Goal: Transaction & Acquisition: Purchase product/service

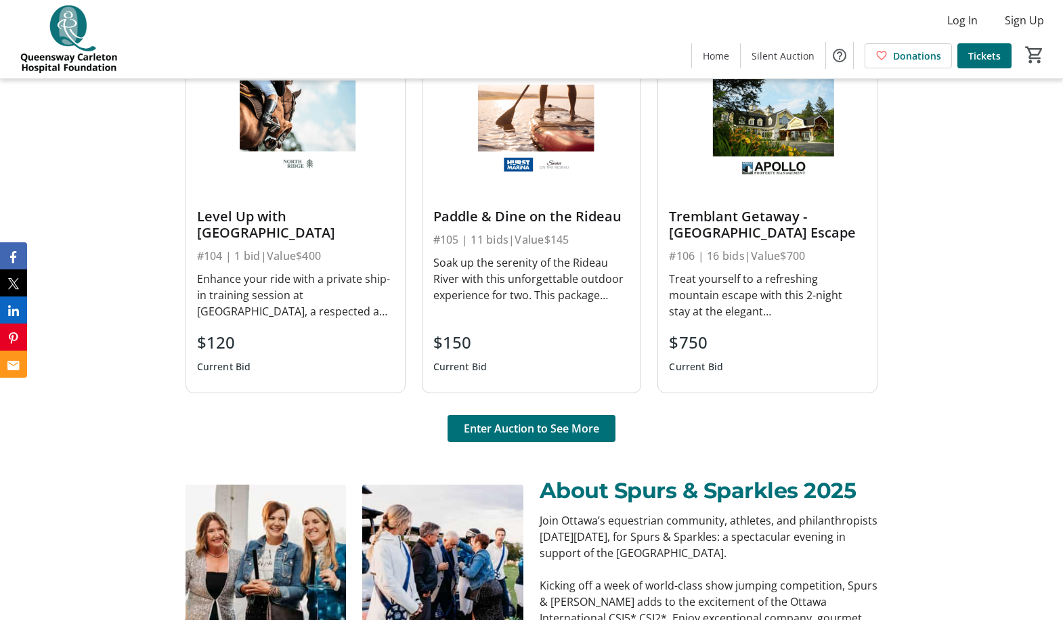
scroll to position [1015, 0]
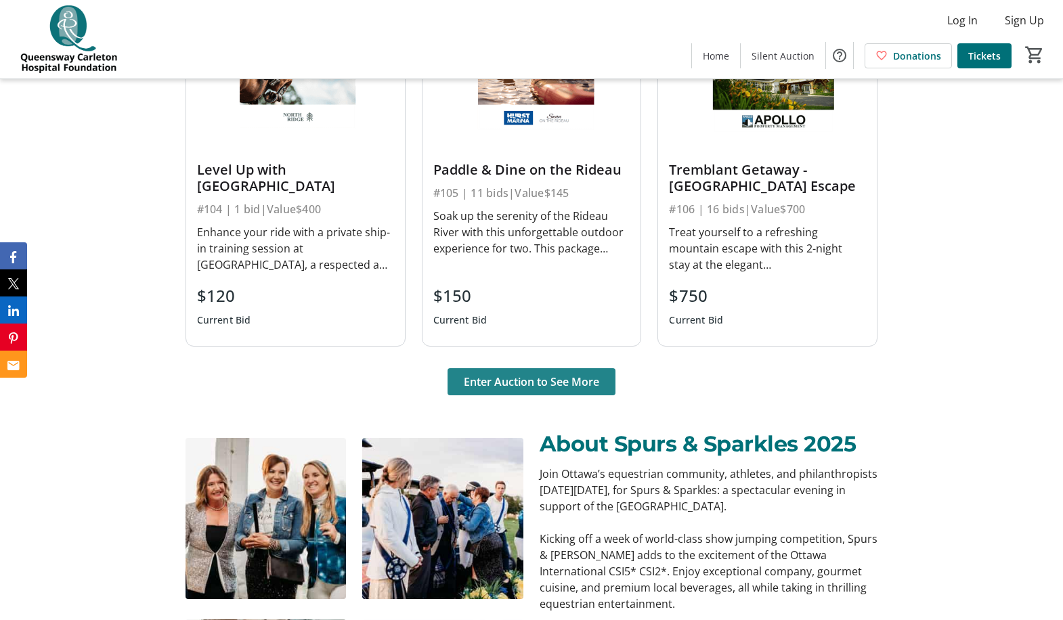
click at [500, 371] on span at bounding box center [531, 382] width 168 height 32
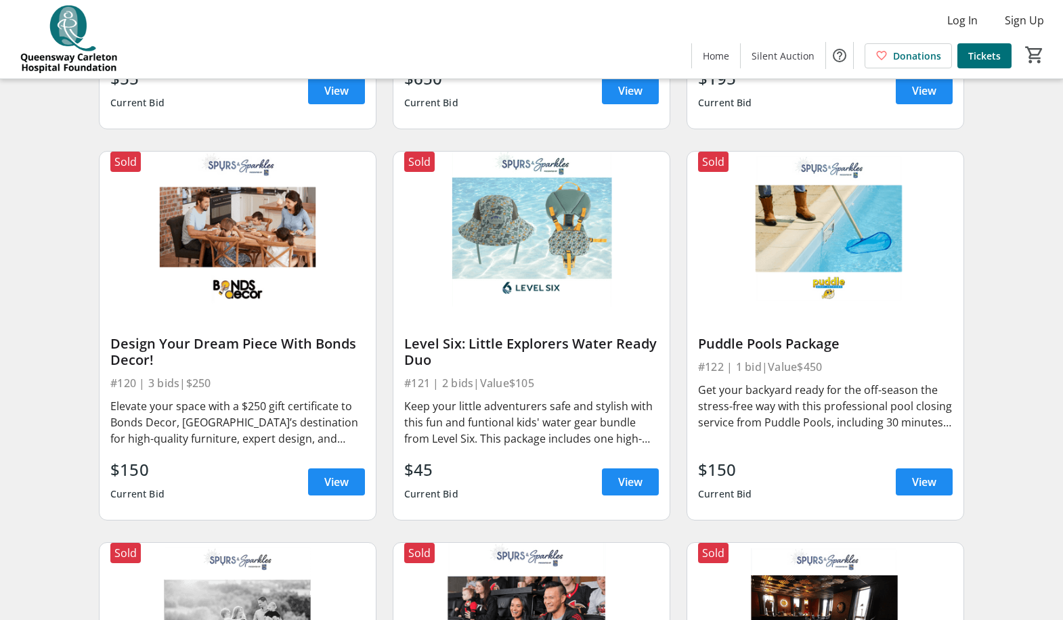
scroll to position [2572, 0]
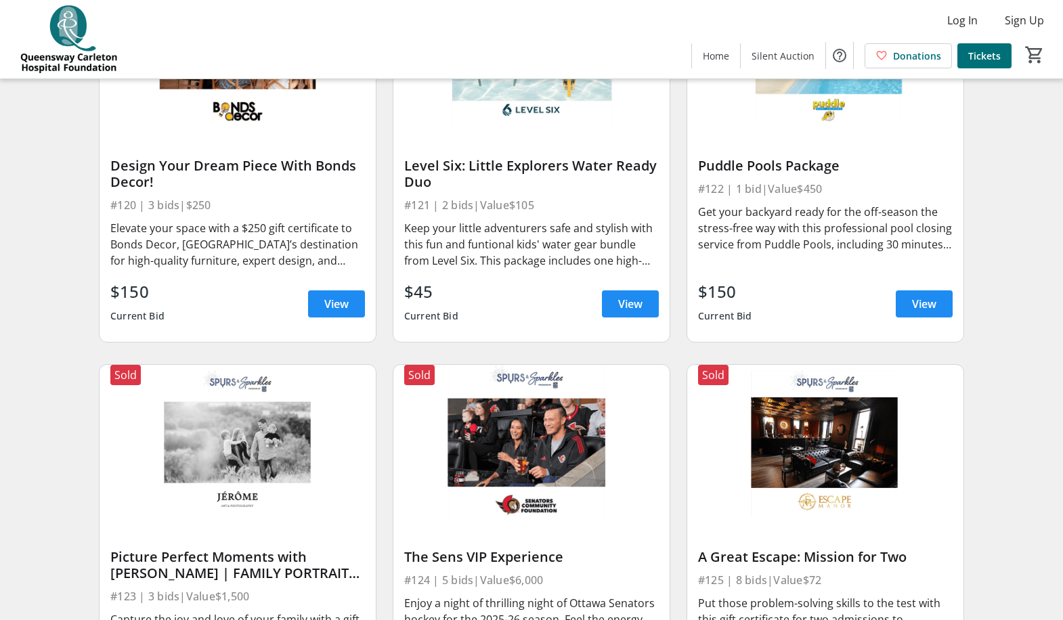
click at [244, 577] on div "Picture Perfect Moments with [PERSON_NAME] | FAMILY PORTRAIT SESSION" at bounding box center [237, 565] width 255 height 32
click at [305, 596] on div "Picture Perfect Moments with [PERSON_NAME] | FAMILY PORTRAIT SESSION #123 | 3 b…" at bounding box center [238, 626] width 276 height 213
click at [286, 581] on div "Picture Perfect Moments with [PERSON_NAME] | FAMILY PORTRAIT SESSION" at bounding box center [237, 565] width 255 height 32
click at [273, 487] on img at bounding box center [238, 442] width 276 height 155
click at [270, 445] on img at bounding box center [238, 442] width 276 height 155
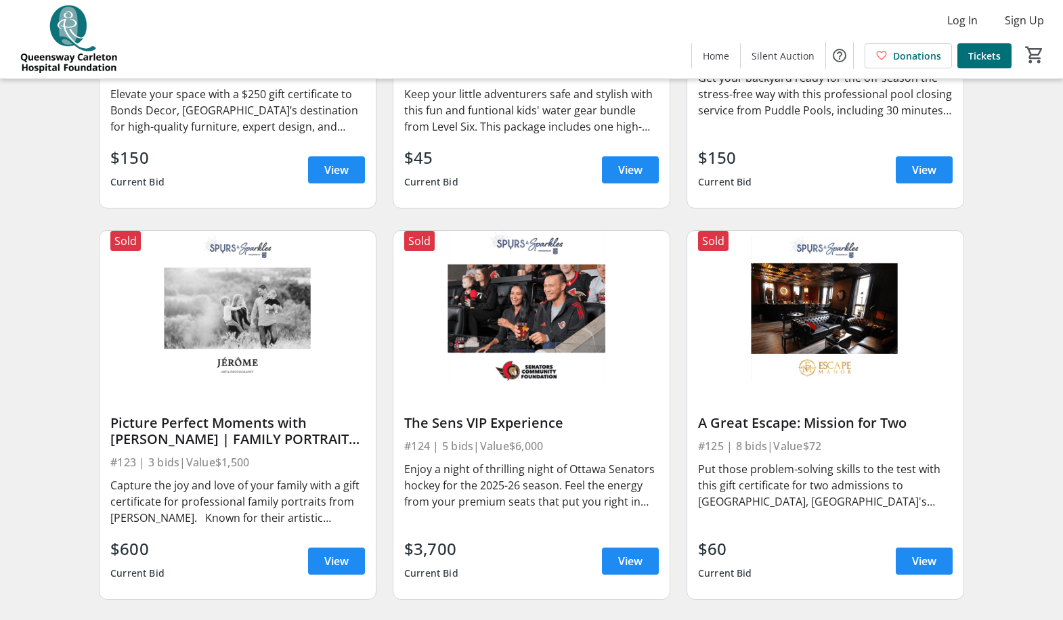
scroll to position [2708, 0]
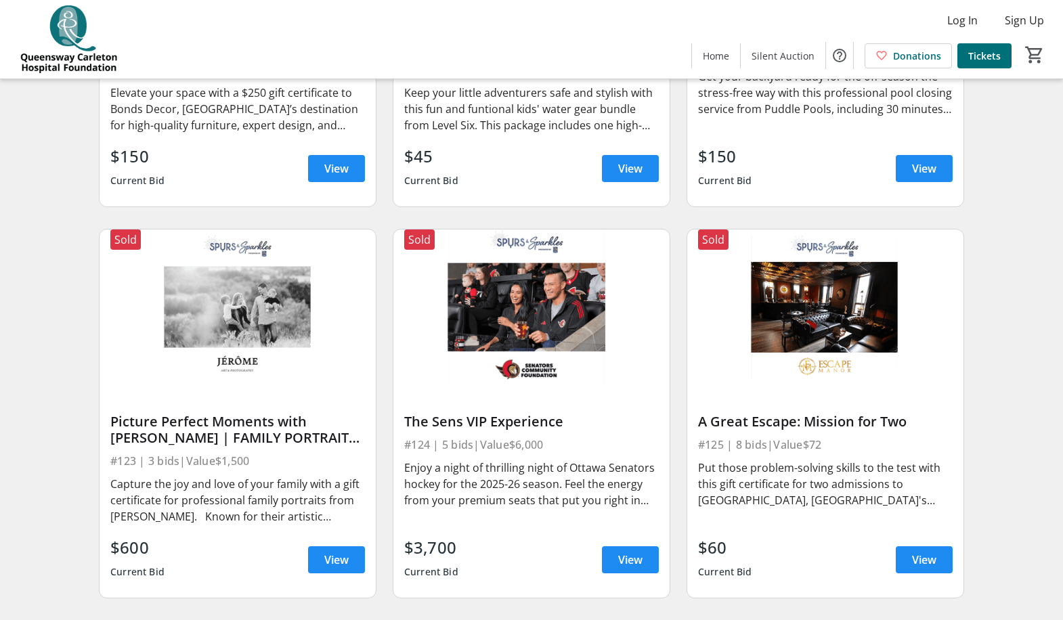
click at [239, 500] on div "Capture the joy and love of your family with a gift certificate for professiona…" at bounding box center [237, 500] width 255 height 49
click at [245, 563] on div "$600 Current Bid View" at bounding box center [237, 559] width 255 height 49
drag, startPoint x: 188, startPoint y: 485, endPoint x: 350, endPoint y: 575, distance: 185.7
click at [188, 485] on div "Capture the joy and love of your family with a gift certificate for professiona…" at bounding box center [237, 500] width 255 height 49
click at [330, 565] on span "View" at bounding box center [336, 560] width 24 height 16
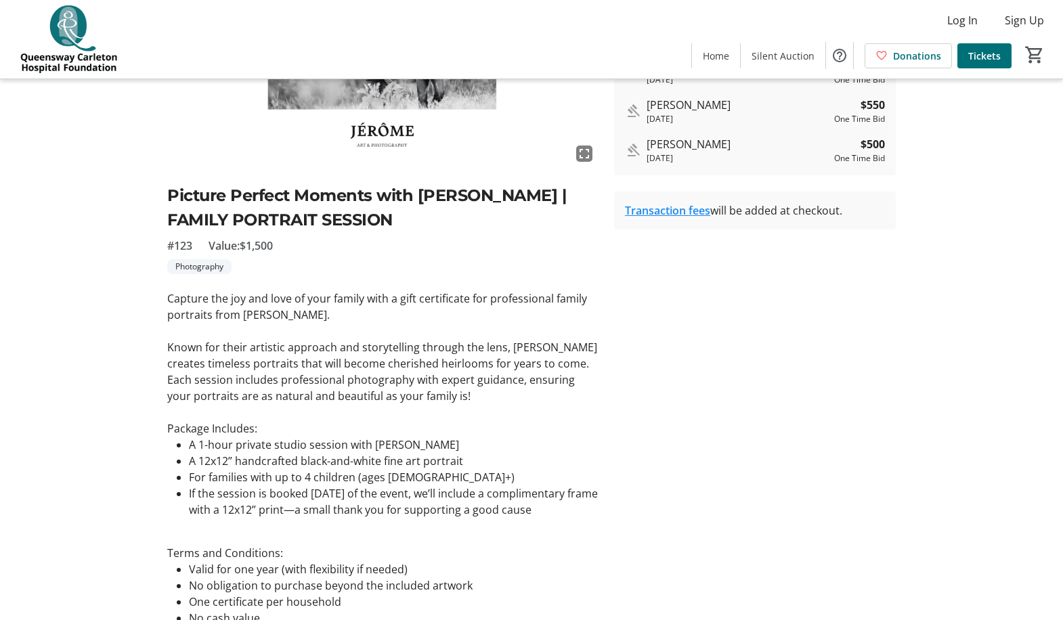
scroll to position [271, 0]
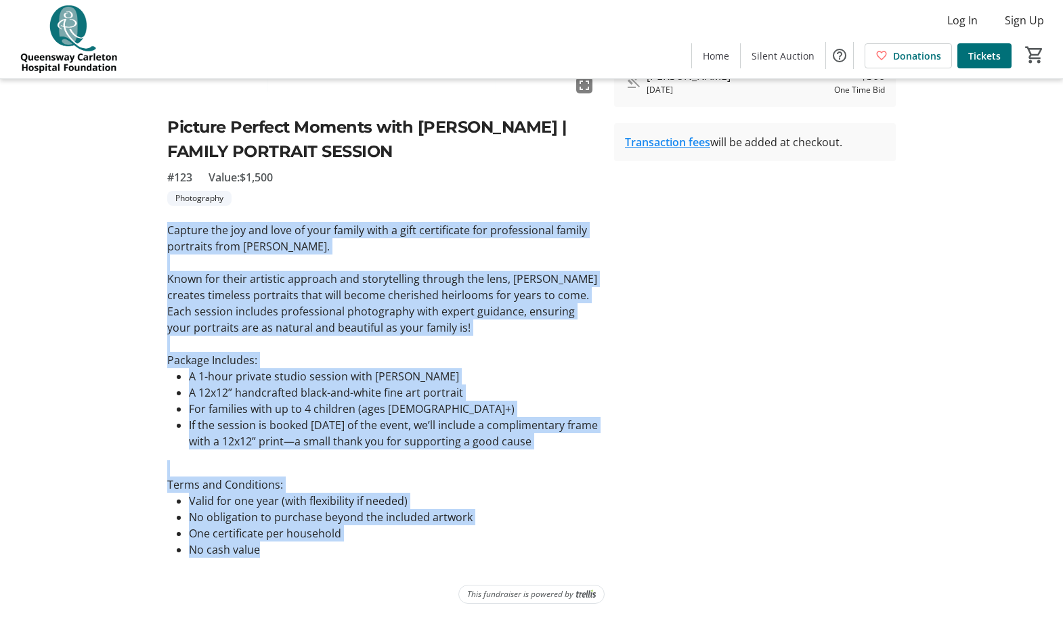
drag, startPoint x: 269, startPoint y: 549, endPoint x: 168, endPoint y: 225, distance: 339.8
click at [168, 225] on div "Capture the joy and love of your family with a gift certificate for professiona…" at bounding box center [382, 395] width 431 height 347
copy div "Capture the joy and love of your family with a gift certificate for professiona…"
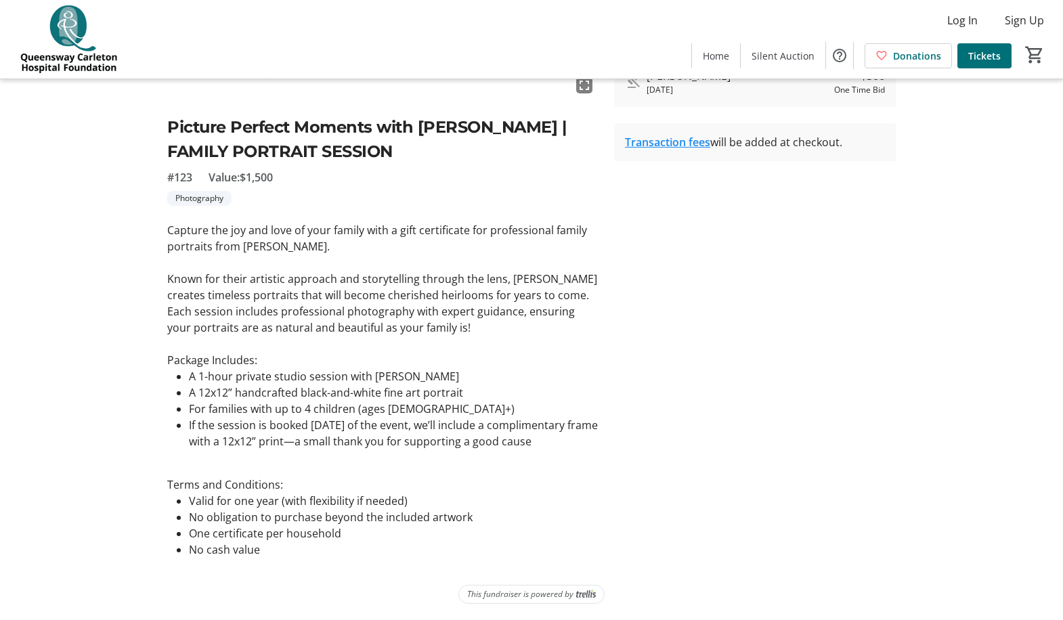
click at [734, 219] on tr-auction-item-bidding-ui "Auction Closed Bidding is no longer available. Bidding History 3 bids [PERSON_N…" at bounding box center [755, 212] width 298 height 712
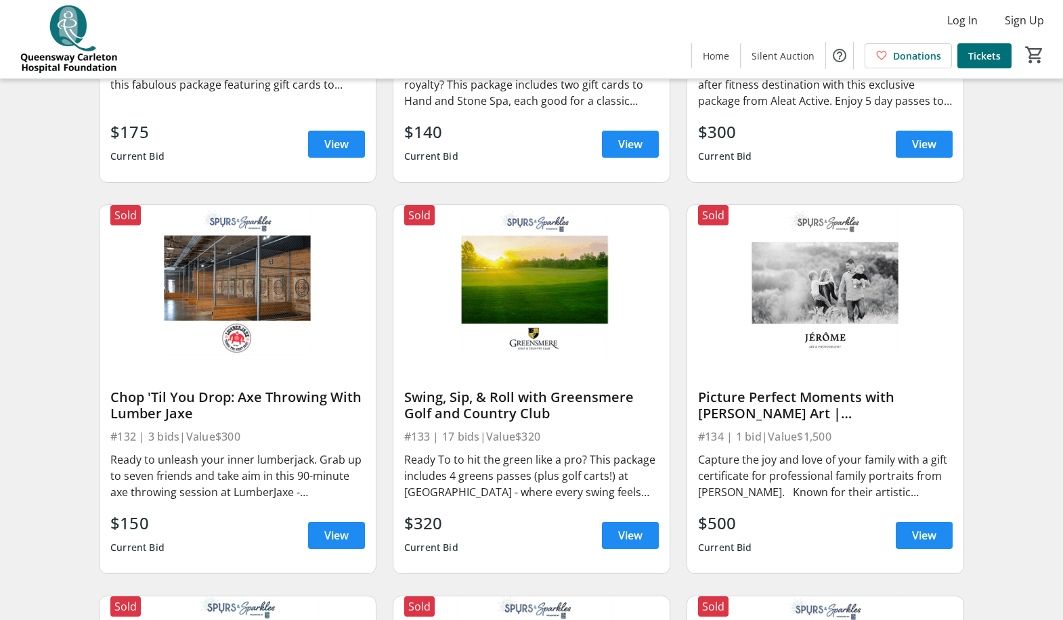
scroll to position [3926, 0]
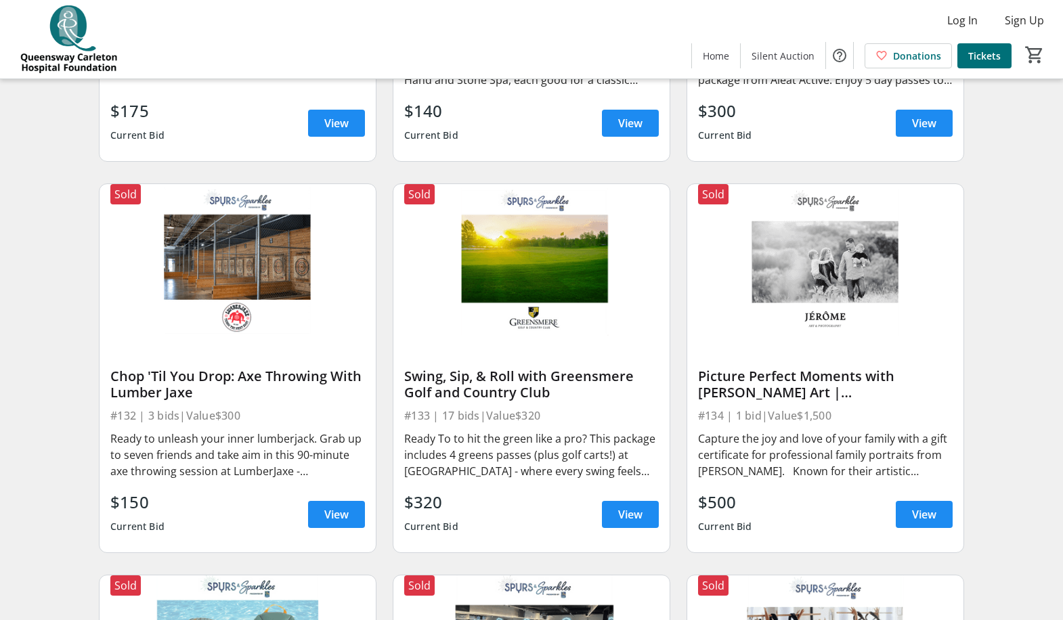
click at [810, 453] on div "Capture the joy and love of your family with a gift certificate for professiona…" at bounding box center [825, 455] width 255 height 49
click at [931, 523] on span "View" at bounding box center [924, 514] width 24 height 16
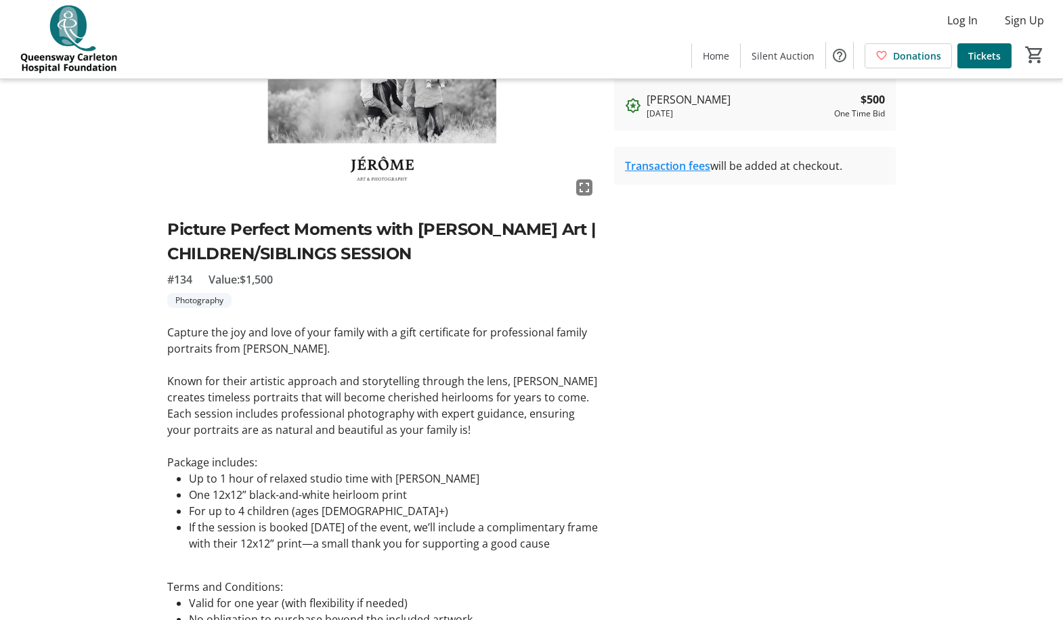
scroll to position [203, 0]
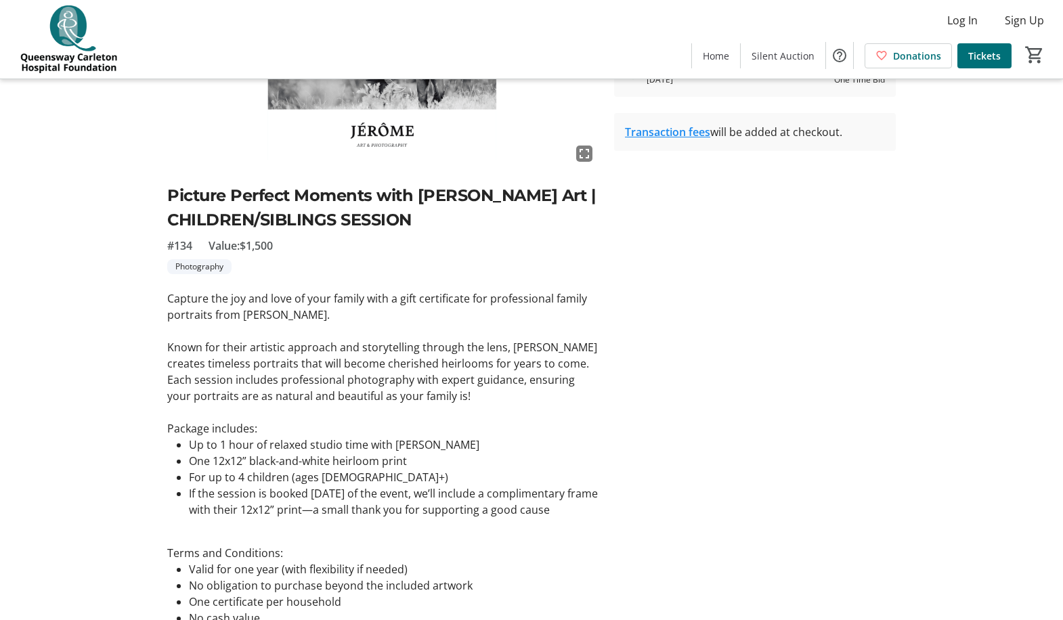
click at [165, 301] on tr-auction-item-ui "fullscreen Picture Perfect Moments with [PERSON_NAME] | CHILDREN/SIBLINGS SESSI…" at bounding box center [382, 281] width 447 height 712
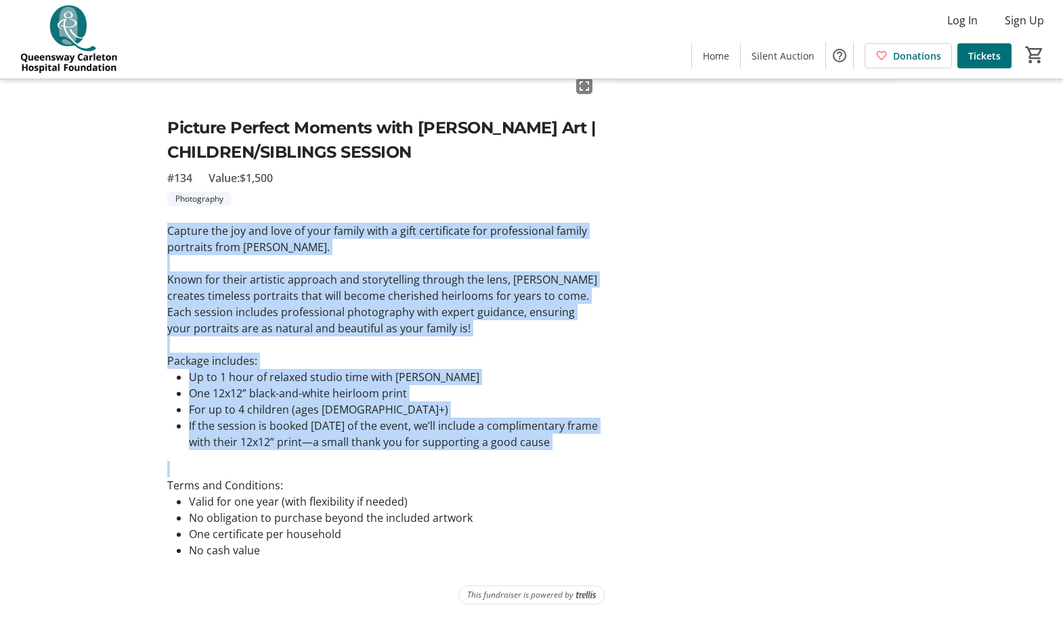
scroll to position [271, 0]
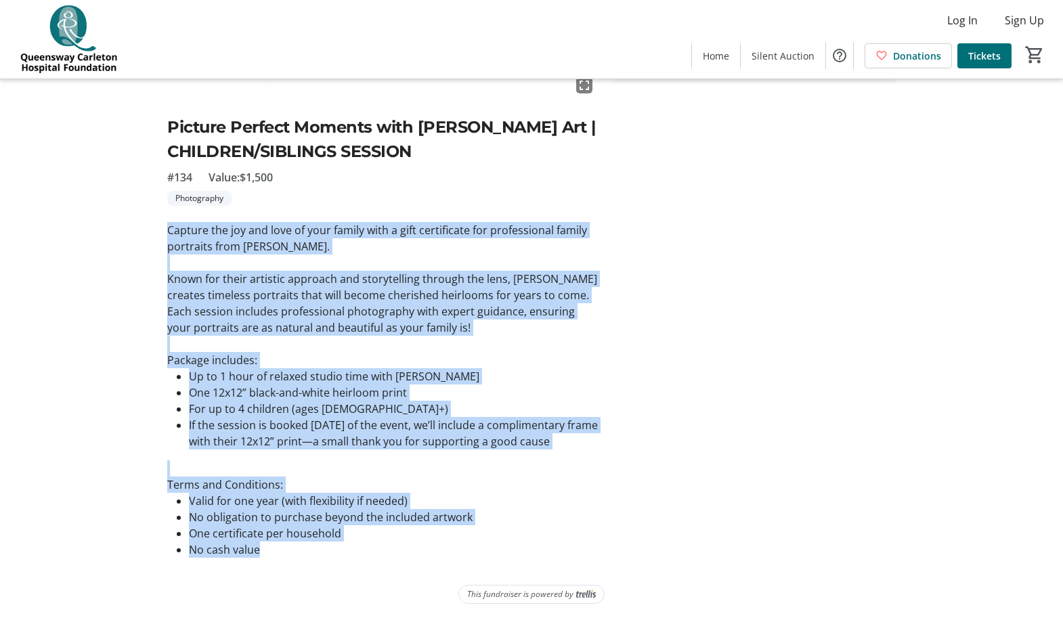
drag, startPoint x: 168, startPoint y: 298, endPoint x: 269, endPoint y: 554, distance: 275.0
click at [269, 554] on div "Capture the joy and love of your family with a gift certificate for professiona…" at bounding box center [382, 395] width 431 height 347
copy div "Capture the joy and love of your family with a gift certificate for professiona…"
